Goal: Browse casually: Explore the website without a specific task or goal

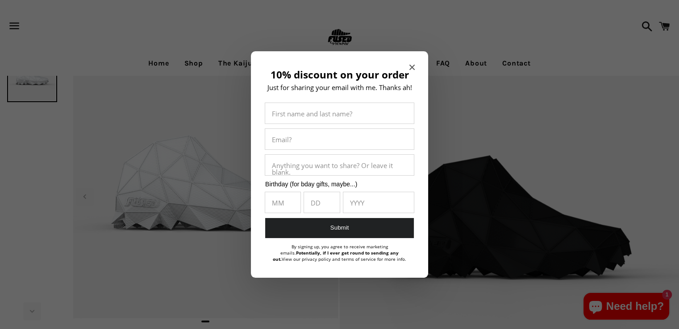
click at [325, 196] on input "10% discount on your order" at bounding box center [321, 202] width 35 height 21
click at [409, 66] on div "10% discount on your order Just for sharing your email with me. Thanks ah! Firs…" at bounding box center [339, 164] width 177 height 227
click at [413, 68] on icon "Close modal" at bounding box center [411, 67] width 5 height 5
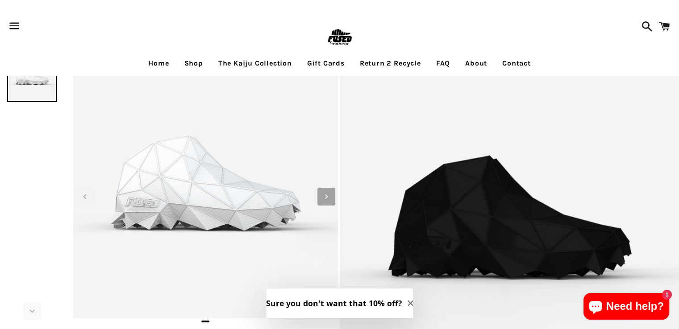
click at [330, 195] on icon "Next slide" at bounding box center [326, 197] width 10 height 10
click at [321, 195] on icon "Next slide" at bounding box center [326, 197] width 10 height 10
click at [322, 195] on icon "Next slide" at bounding box center [326, 197] width 10 height 10
click at [326, 194] on icon "Next slide" at bounding box center [326, 197] width 10 height 10
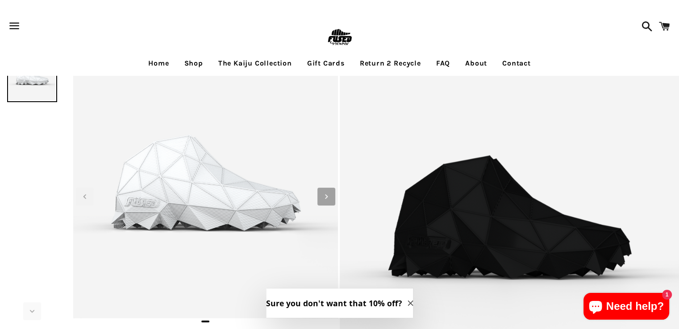
click at [326, 194] on icon "Next slide" at bounding box center [326, 197] width 10 height 10
